Goal: Transaction & Acquisition: Obtain resource

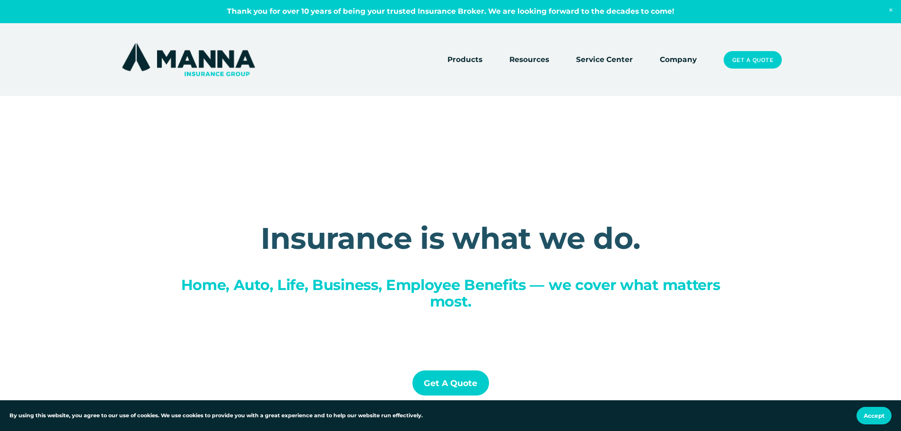
click at [615, 56] on link "Service Center" at bounding box center [604, 59] width 57 height 13
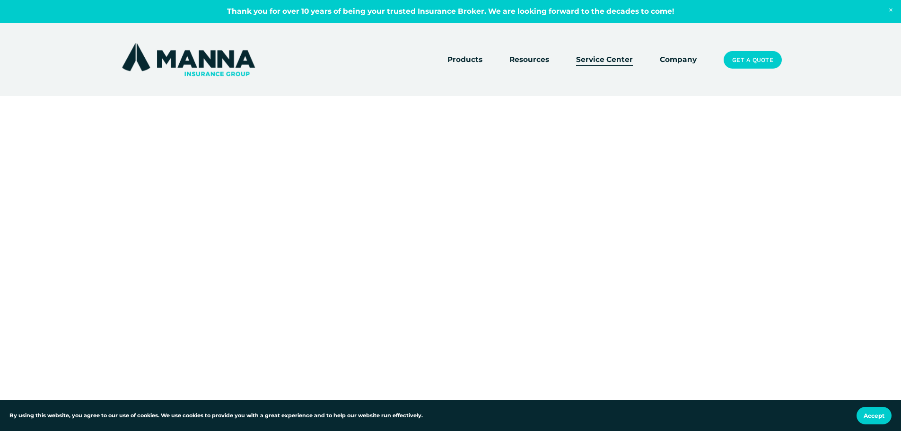
click at [757, 55] on link "Get a Quote" at bounding box center [753, 60] width 58 height 18
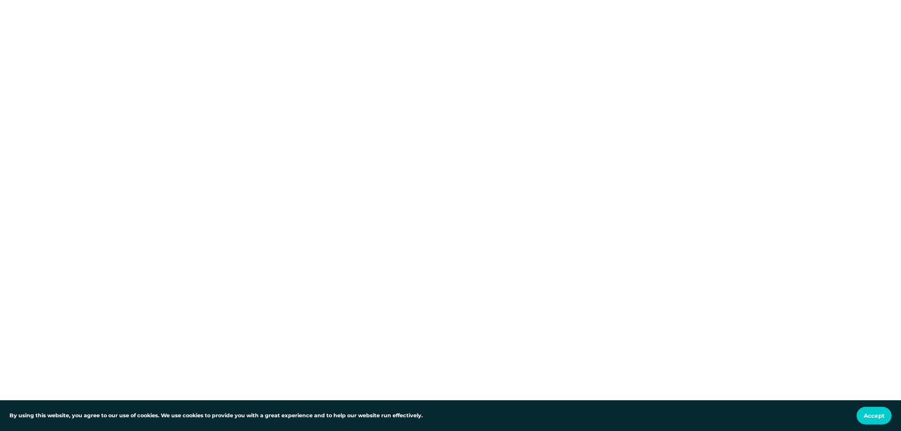
scroll to position [284, 0]
click at [141, 223] on div at bounding box center [450, 167] width 901 height 598
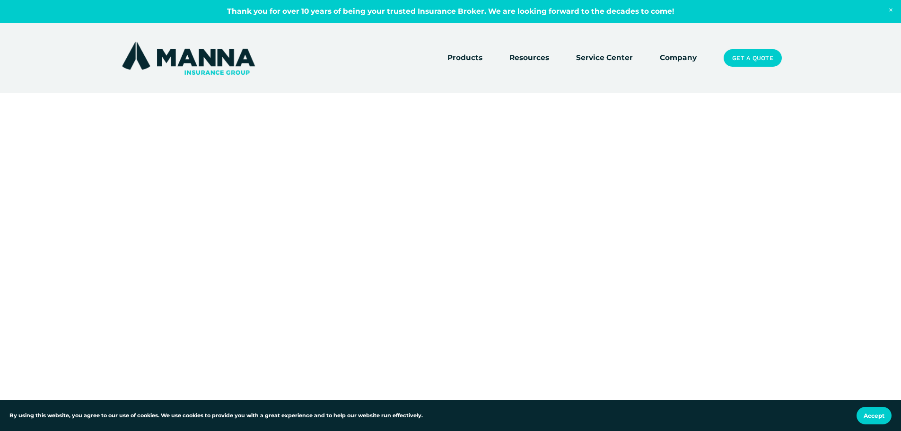
scroll to position [0, 0]
